Goal: Information Seeking & Learning: Learn about a topic

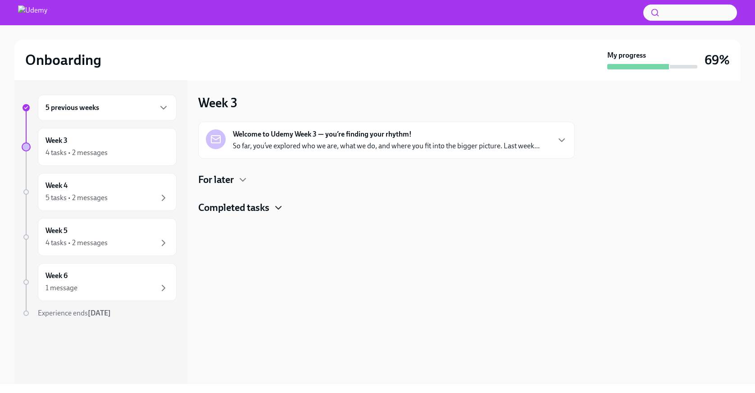
click at [280, 210] on icon "button" at bounding box center [278, 207] width 11 height 11
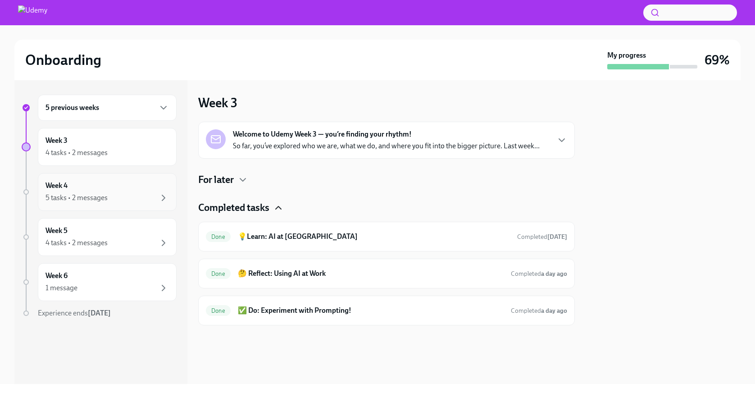
click at [141, 197] on div "5 tasks • 2 messages" at bounding box center [107, 197] width 123 height 11
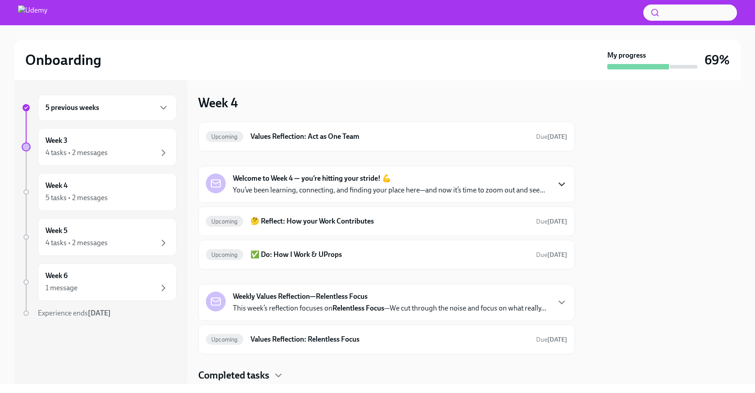
click at [560, 182] on icon "button" at bounding box center [561, 184] width 11 height 11
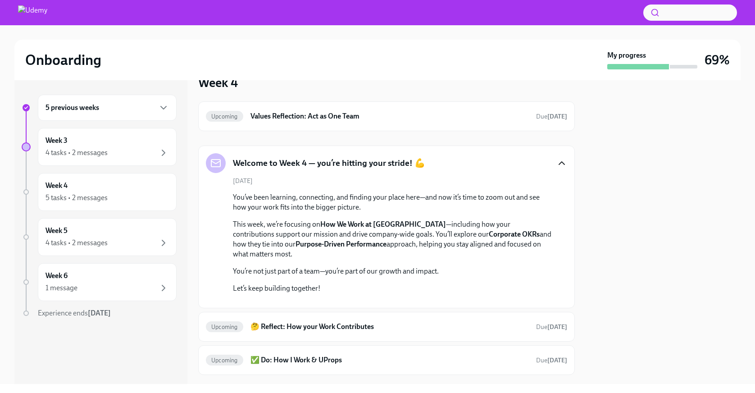
scroll to position [14, 0]
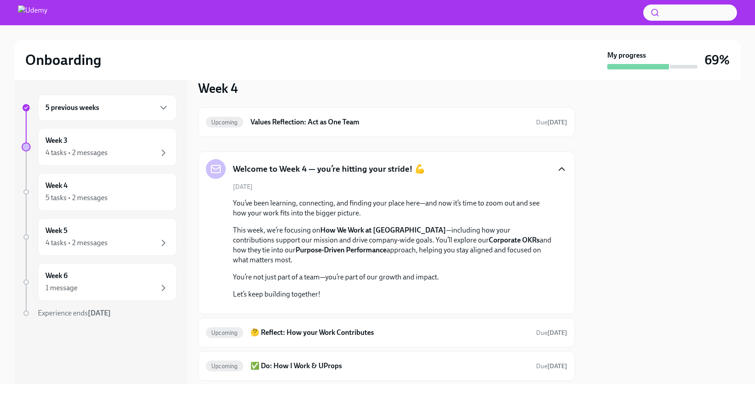
click at [563, 169] on icon "button" at bounding box center [561, 169] width 5 height 3
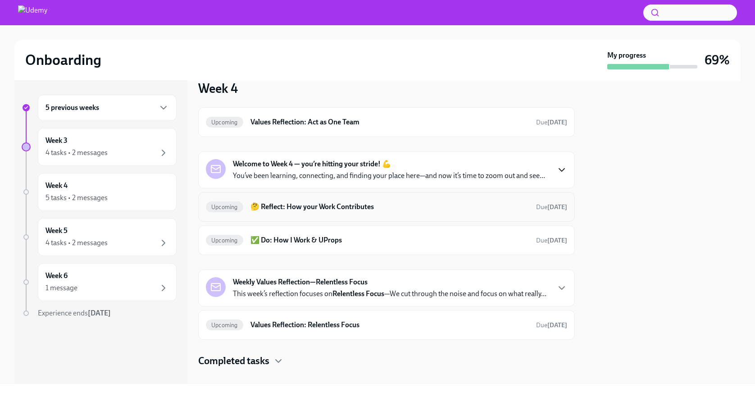
click at [479, 213] on div "Upcoming 🤔 Reflect: How your Work Contributes Due [DATE]" at bounding box center [386, 207] width 361 height 14
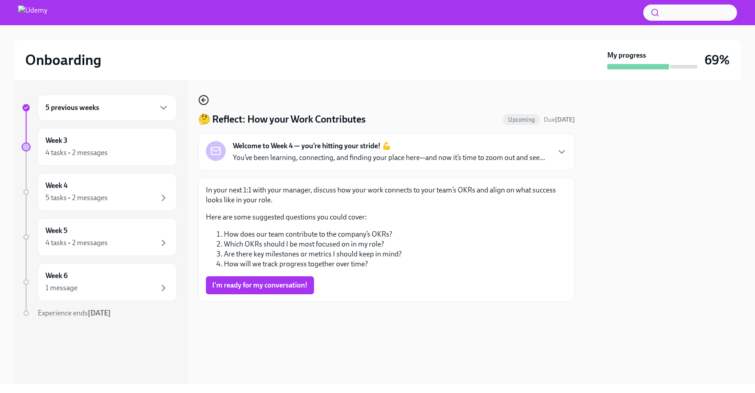
click at [205, 101] on icon "button" at bounding box center [203, 100] width 11 height 11
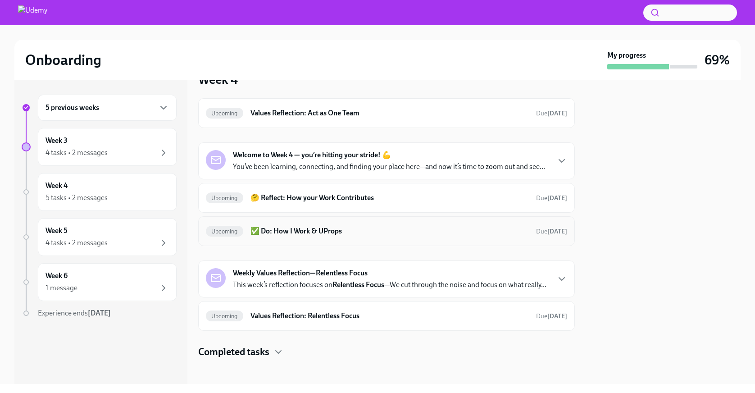
scroll to position [27, 0]
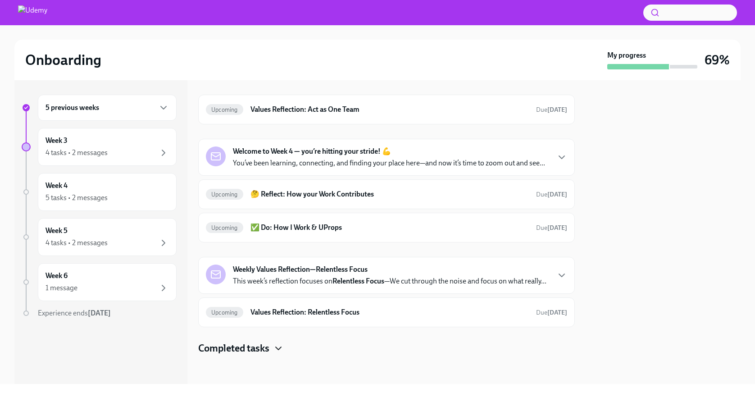
click at [275, 351] on icon "button" at bounding box center [278, 348] width 11 height 11
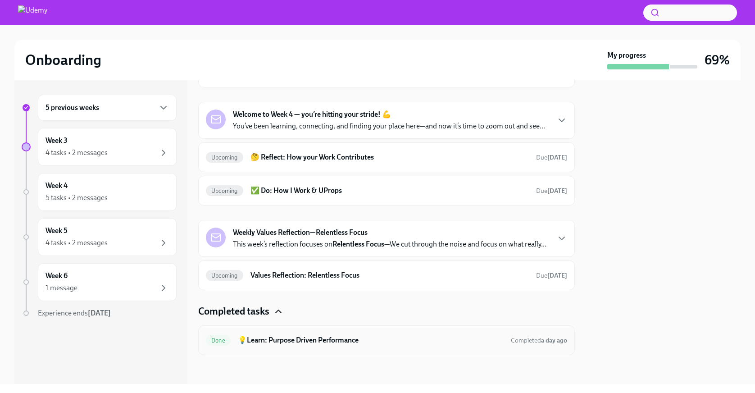
click at [296, 342] on h6 "💡Learn: Purpose Driven Performance" at bounding box center [371, 340] width 266 height 10
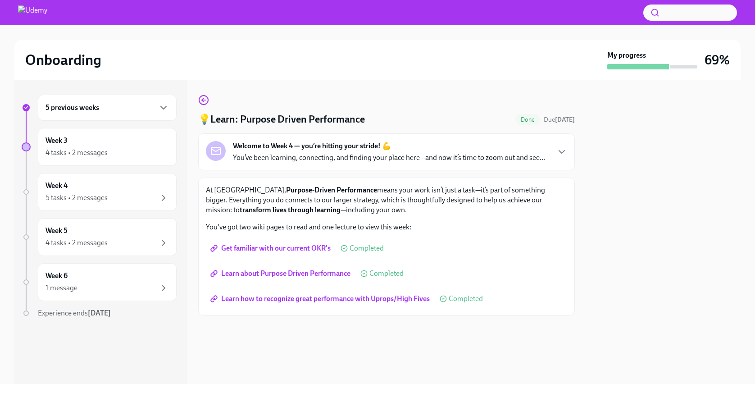
click at [285, 301] on span "Learn how to recognize great performance with Uprops/High Fives" at bounding box center [321, 298] width 218 height 9
click at [143, 192] on div "5 tasks • 2 messages" at bounding box center [107, 197] width 123 height 11
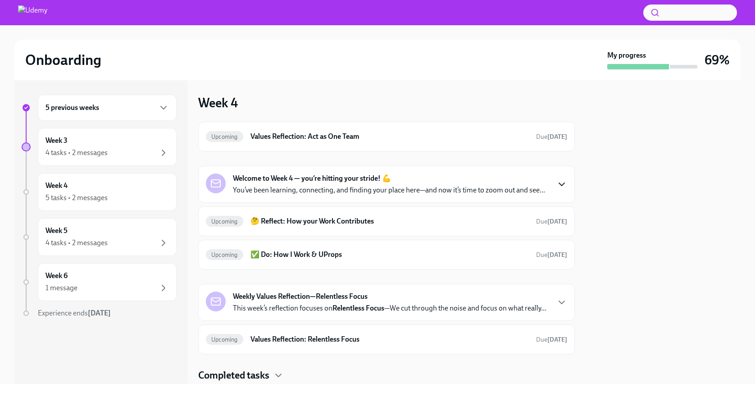
click at [561, 184] on icon "button" at bounding box center [561, 184] width 5 height 3
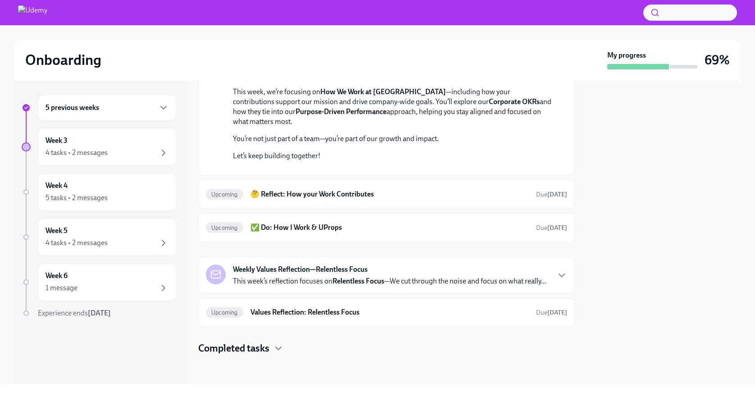
scroll to position [243, 0]
click at [536, 198] on span "Due [DATE]" at bounding box center [551, 195] width 31 height 8
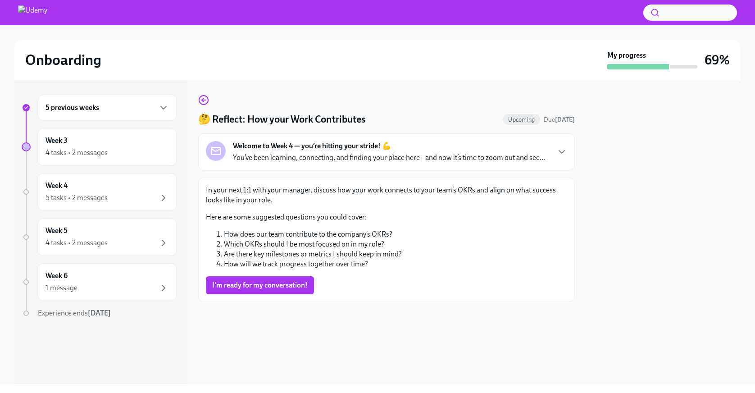
click at [506, 192] on p "In your next 1:1 with your manager, discuss how your work connects to your team…" at bounding box center [386, 195] width 361 height 20
click at [555, 151] on div "Welcome to Week 4 — you’re hitting your stride! 💪 You’ve been learning, connect…" at bounding box center [386, 152] width 361 height 22
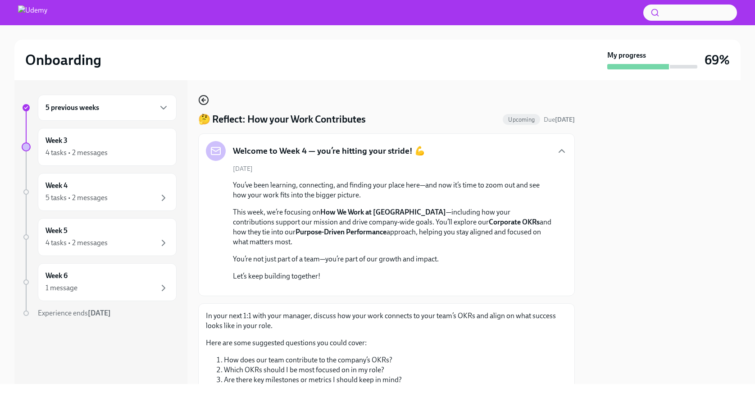
click at [202, 100] on icon "button" at bounding box center [203, 100] width 2 height 4
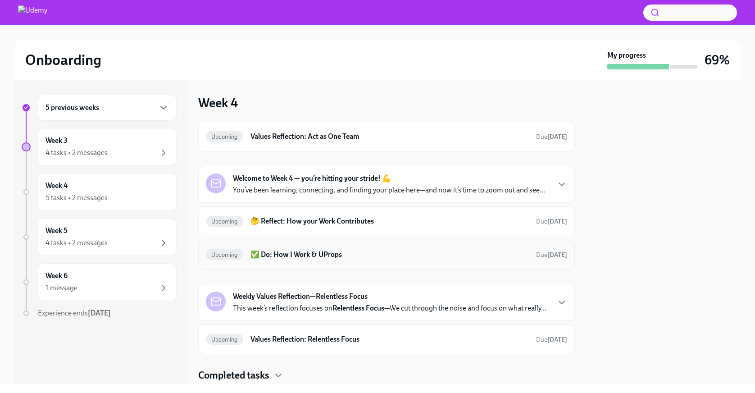
scroll to position [27, 0]
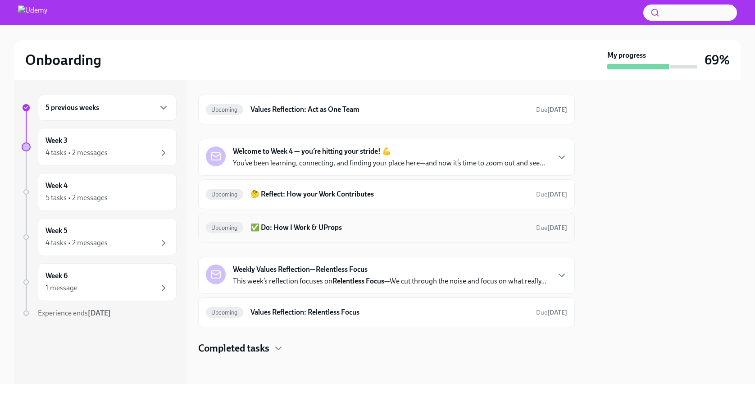
click at [319, 227] on h6 "✅ Do: How I Work & UProps" at bounding box center [390, 228] width 278 height 10
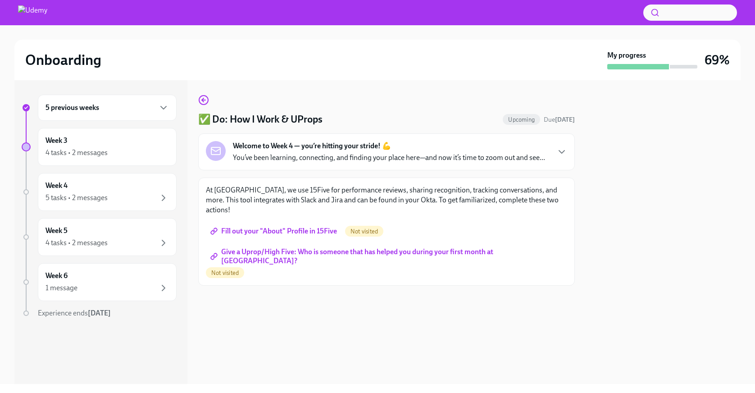
click at [276, 227] on span "Fill out your "About" Profile in 15Five" at bounding box center [274, 231] width 125 height 9
click at [288, 252] on span "Give a Uprop/High Five: Who is someone that has helped you during your first mo…" at bounding box center [386, 256] width 349 height 9
click at [205, 104] on circle "button" at bounding box center [203, 100] width 9 height 9
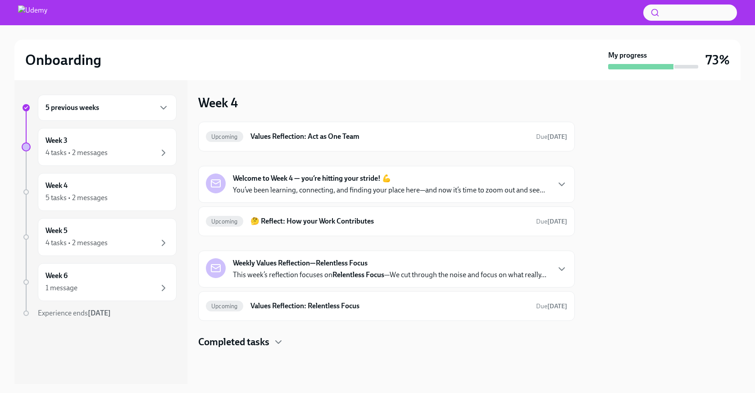
click at [343, 278] on strong "Relentless Focus" at bounding box center [358, 274] width 52 height 9
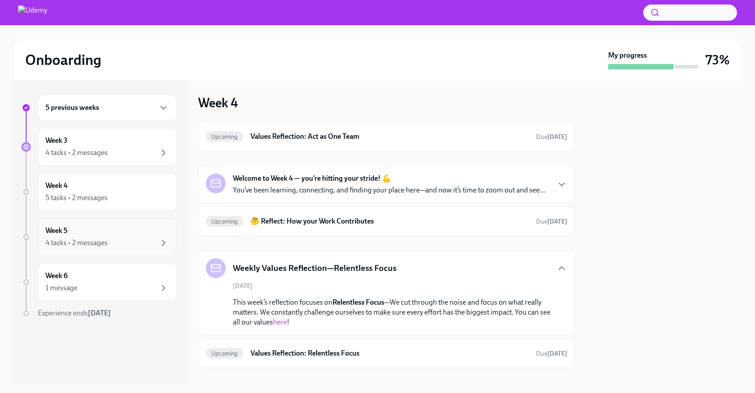
click at [107, 235] on div "Week 5 4 tasks • 2 messages" at bounding box center [107, 237] width 123 height 23
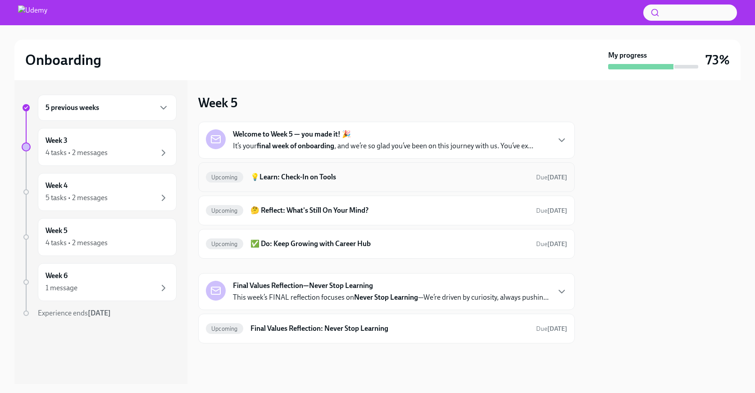
click at [326, 178] on h6 "💡Learn: Check-In on Tools" at bounding box center [390, 177] width 278 height 10
